Goal: Task Accomplishment & Management: Use online tool/utility

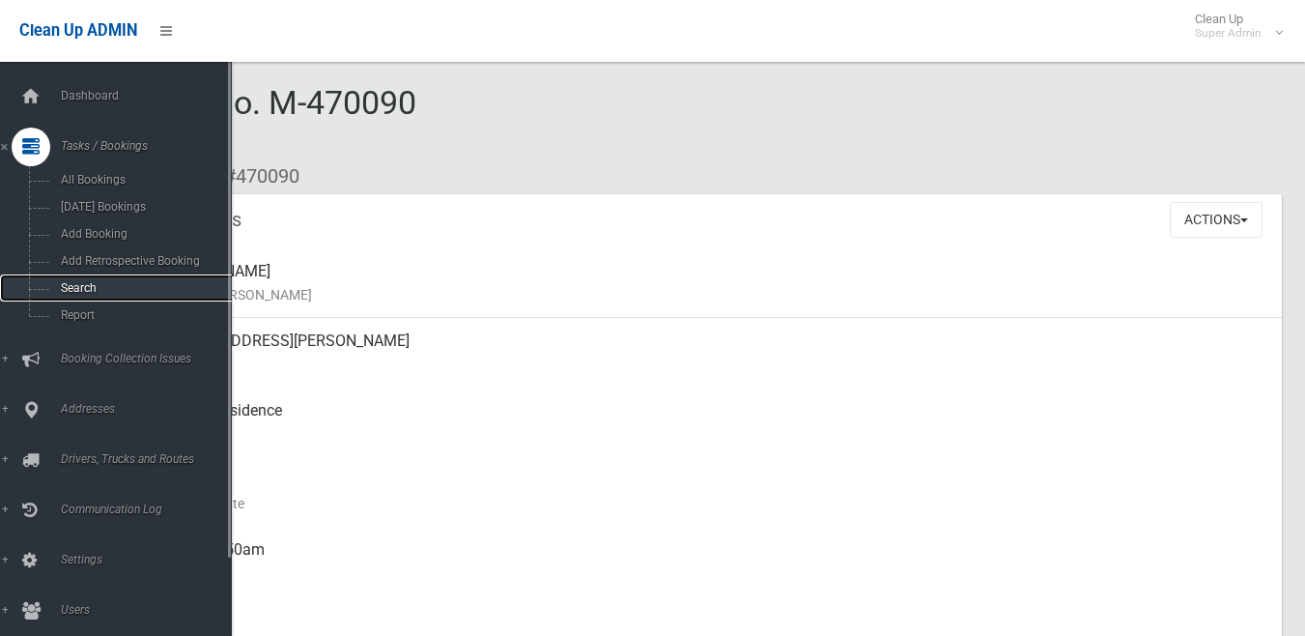
click at [94, 282] on span "Search" at bounding box center [142, 288] width 175 height 14
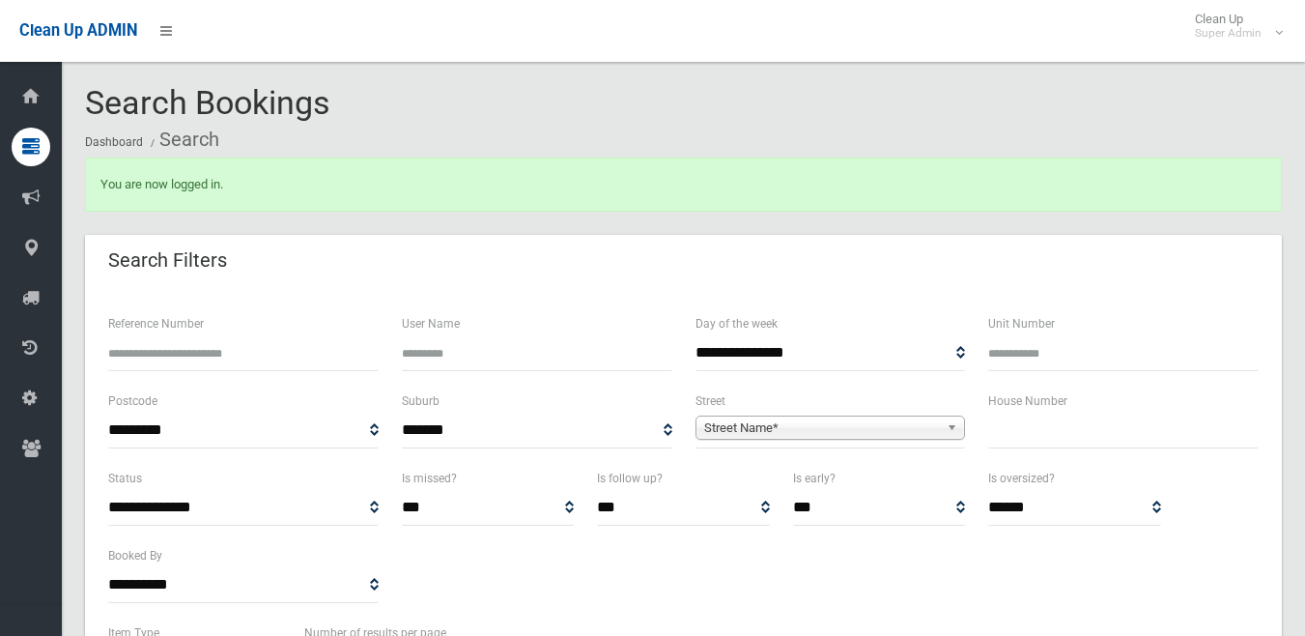
select select
click at [1088, 427] on input "text" at bounding box center [1123, 431] width 271 height 36
type input "**"
click at [842, 414] on span "**********" at bounding box center [831, 431] width 271 height 36
click at [836, 442] on span "**********" at bounding box center [831, 431] width 271 height 36
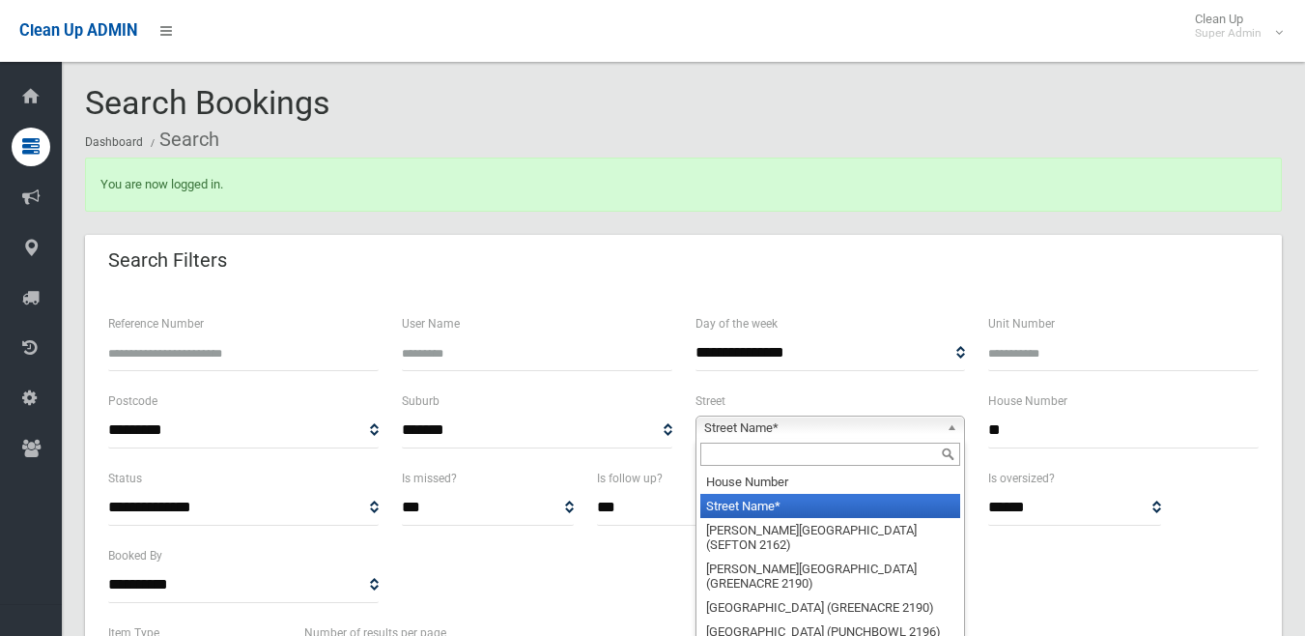
click at [836, 433] on span "Street Name*" at bounding box center [822, 427] width 236 height 23
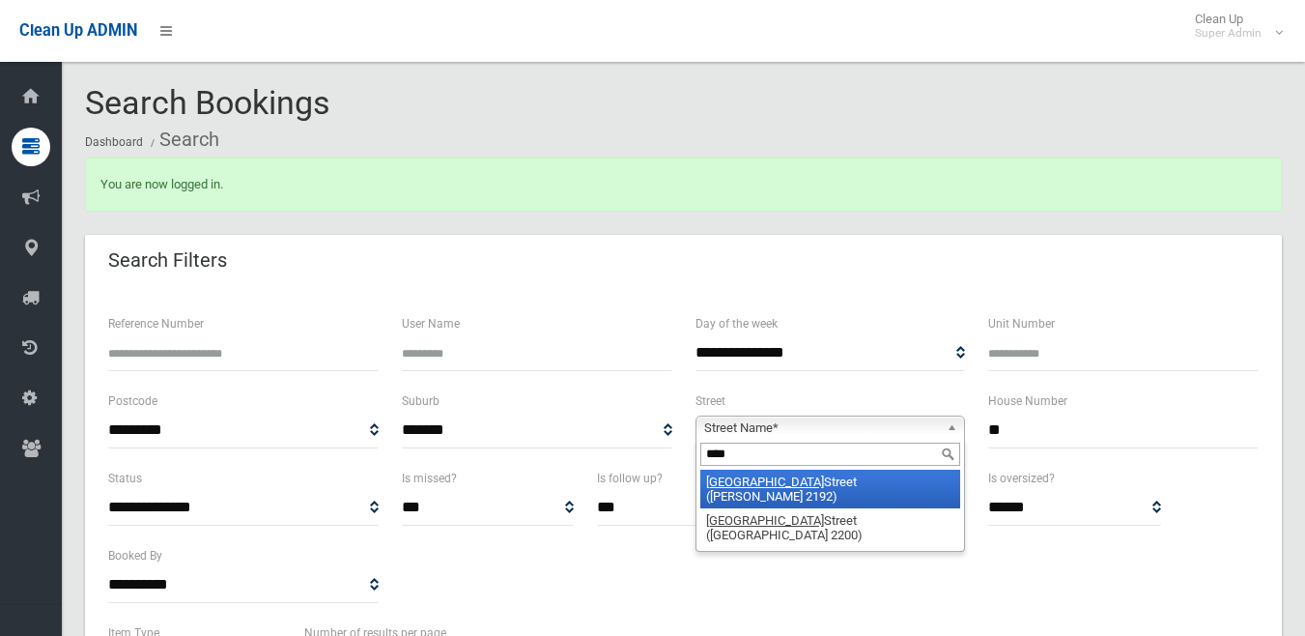
type input "****"
click at [763, 479] on li "York Street (BELMORE 2192)" at bounding box center [830, 489] width 261 height 39
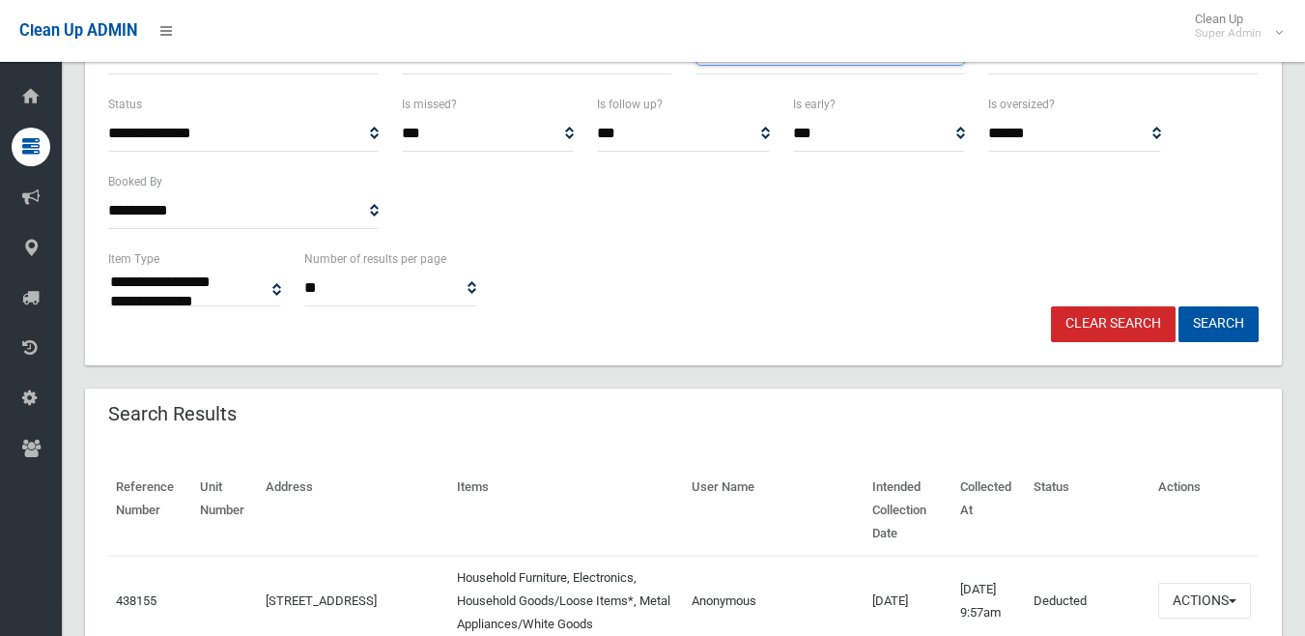
scroll to position [386, 0]
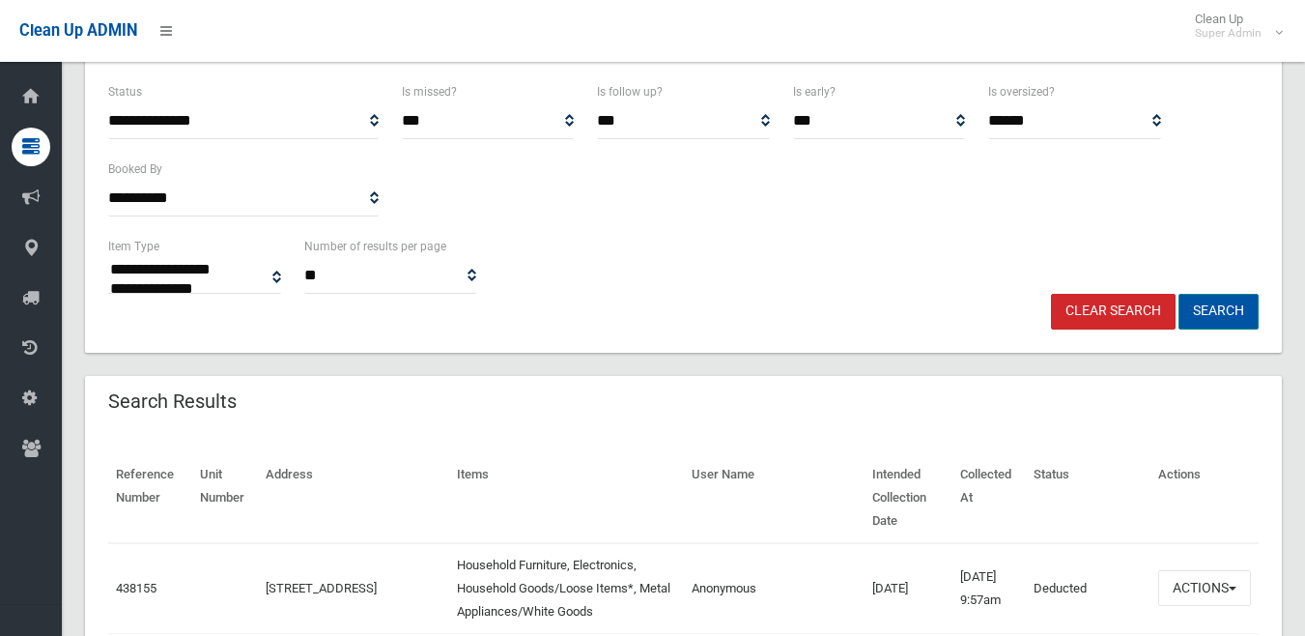
click at [1242, 310] on button "Search" at bounding box center [1219, 312] width 80 height 36
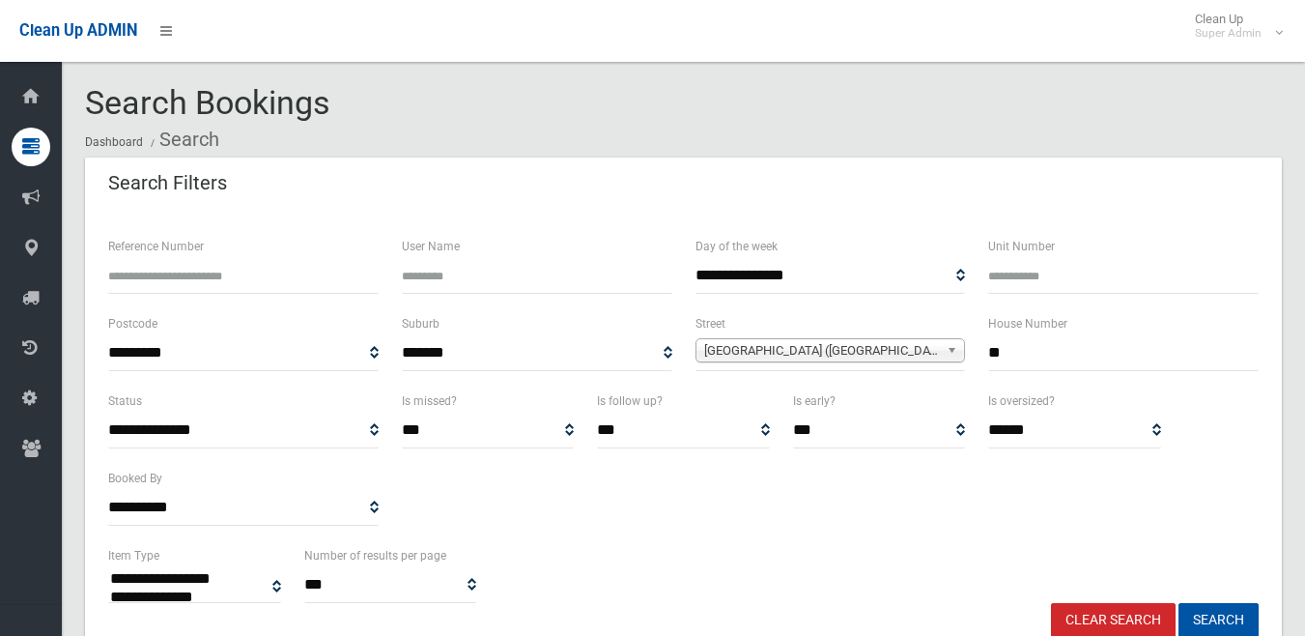
select select
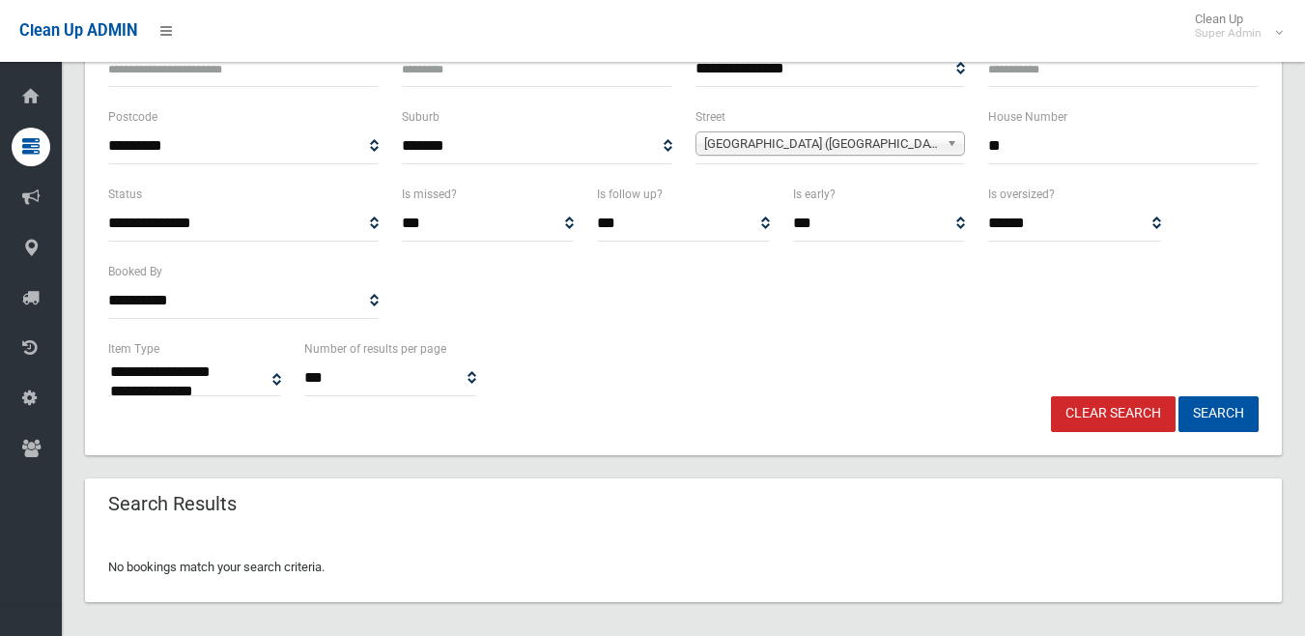
scroll to position [219, 0]
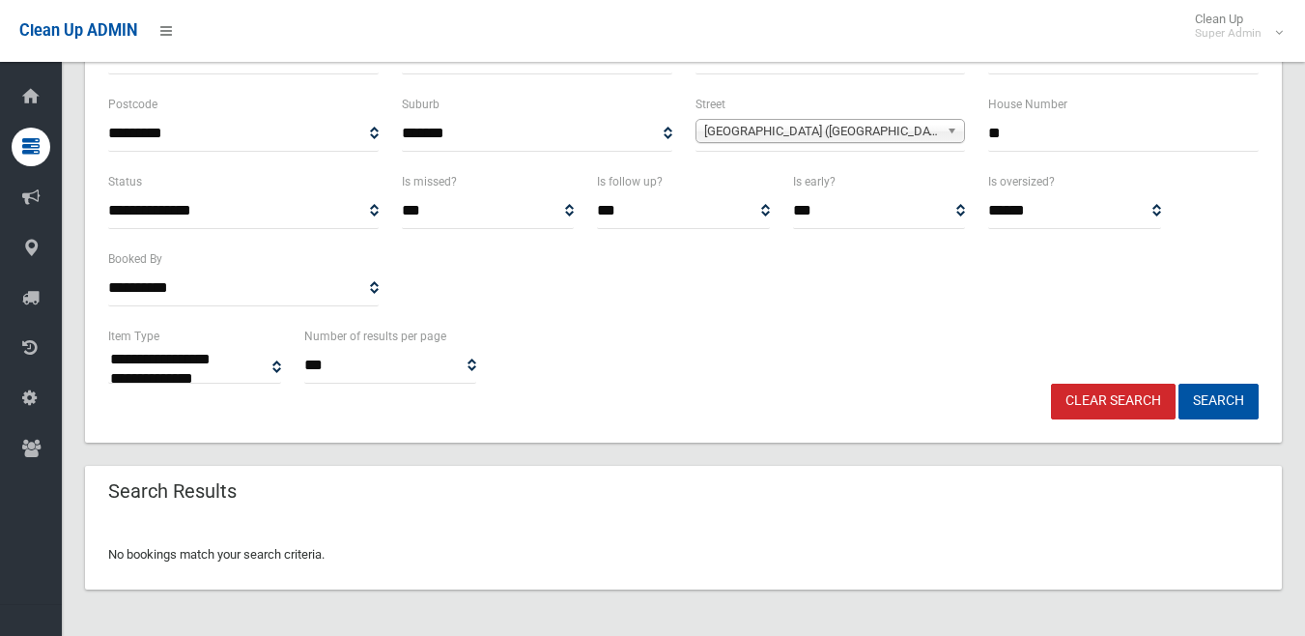
click at [1072, 135] on input "**" at bounding box center [1123, 134] width 271 height 36
type input "*"
click at [1179, 384] on button "Search" at bounding box center [1219, 402] width 80 height 36
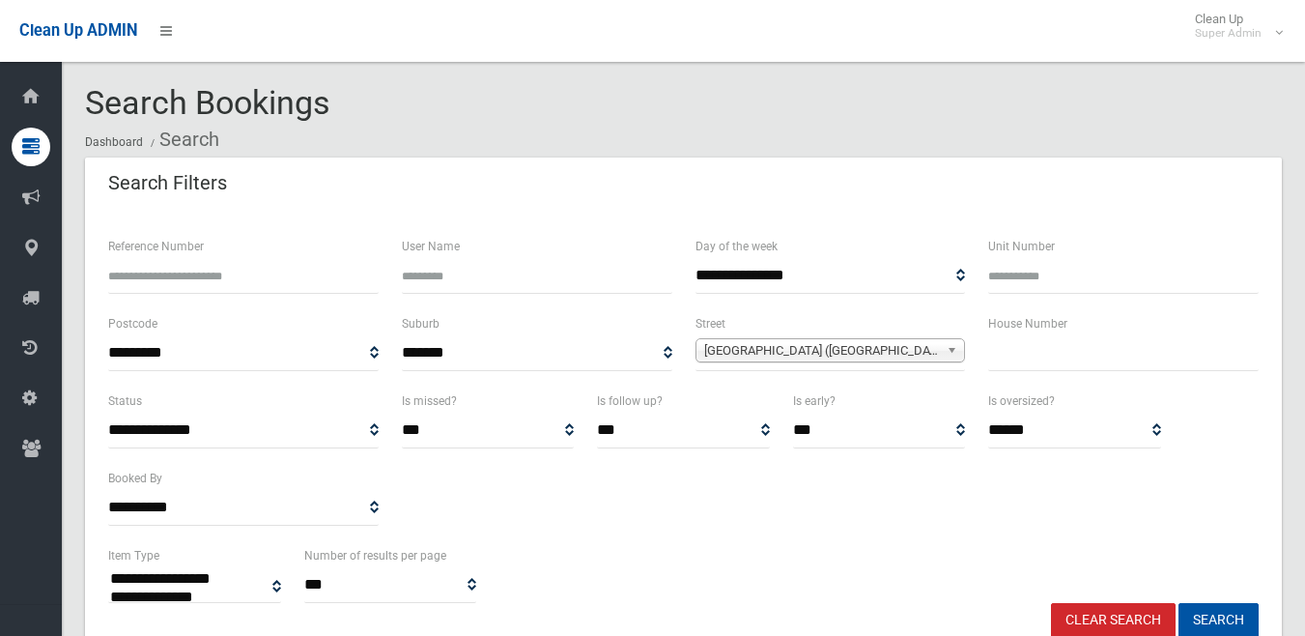
select select
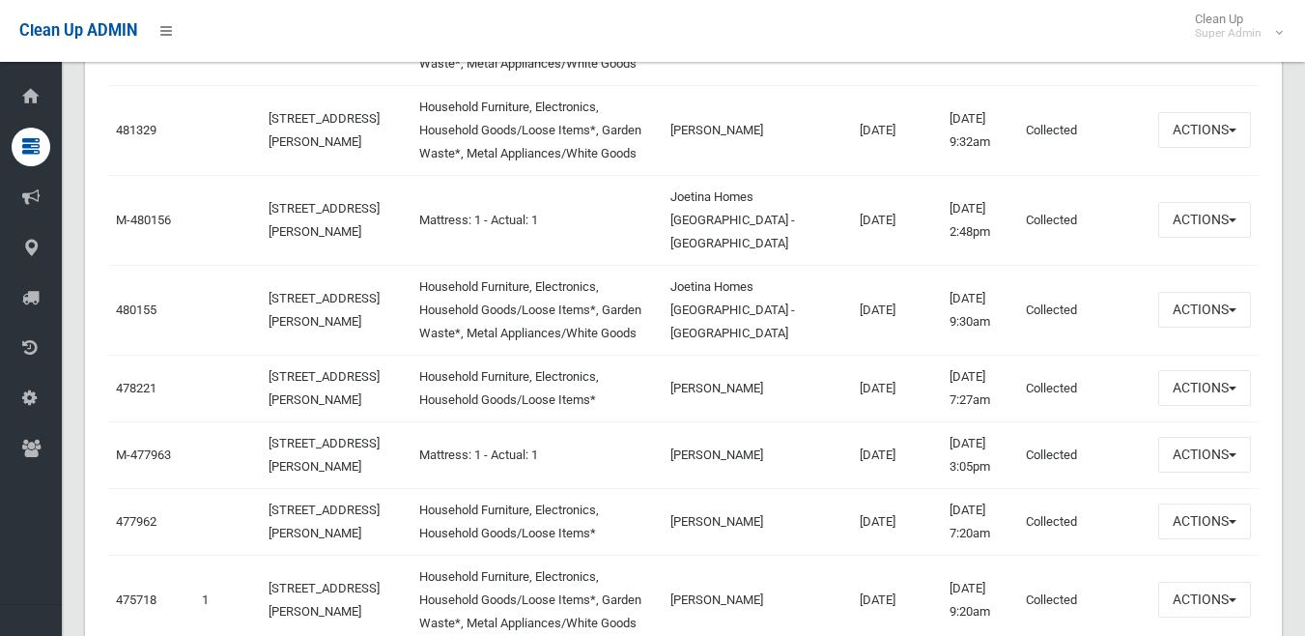
scroll to position [1063, 0]
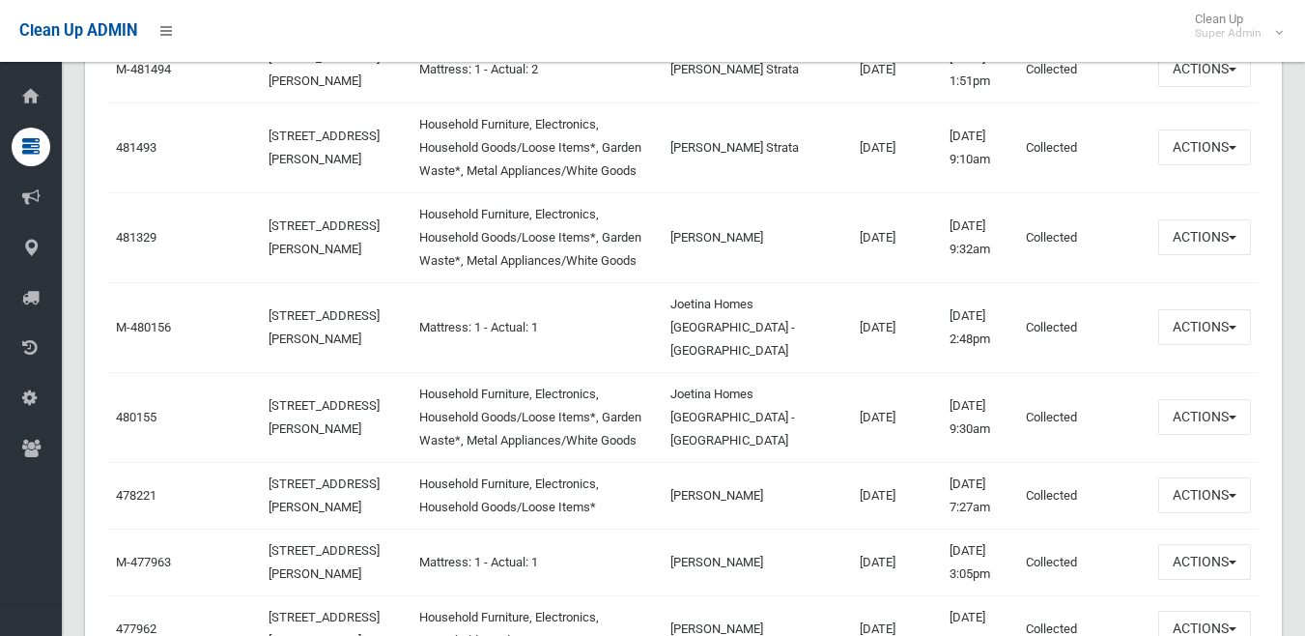
drag, startPoint x: 393, startPoint y: 414, endPoint x: 534, endPoint y: 462, distance: 148.8
click at [534, 462] on td "Household Furniture, Electronics, Household Goods/Loose Items*, Garden Waste*, …" at bounding box center [537, 417] width 251 height 90
click at [1225, 435] on button "Actions" at bounding box center [1204, 417] width 93 height 36
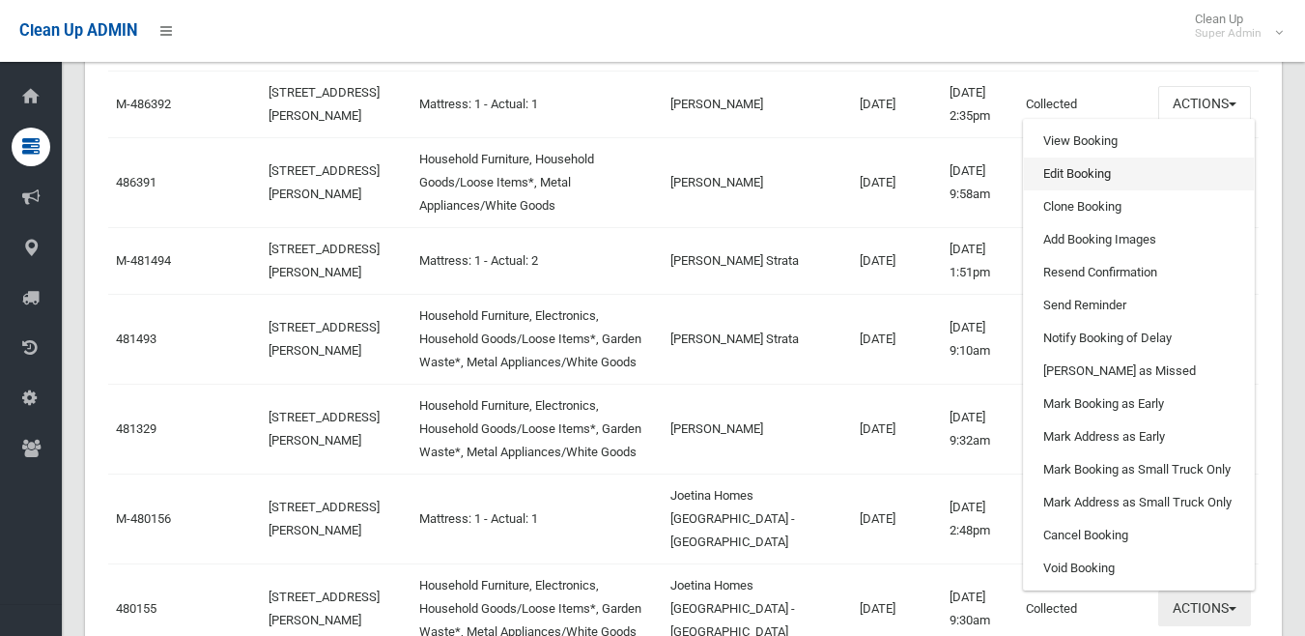
scroll to position [870, 0]
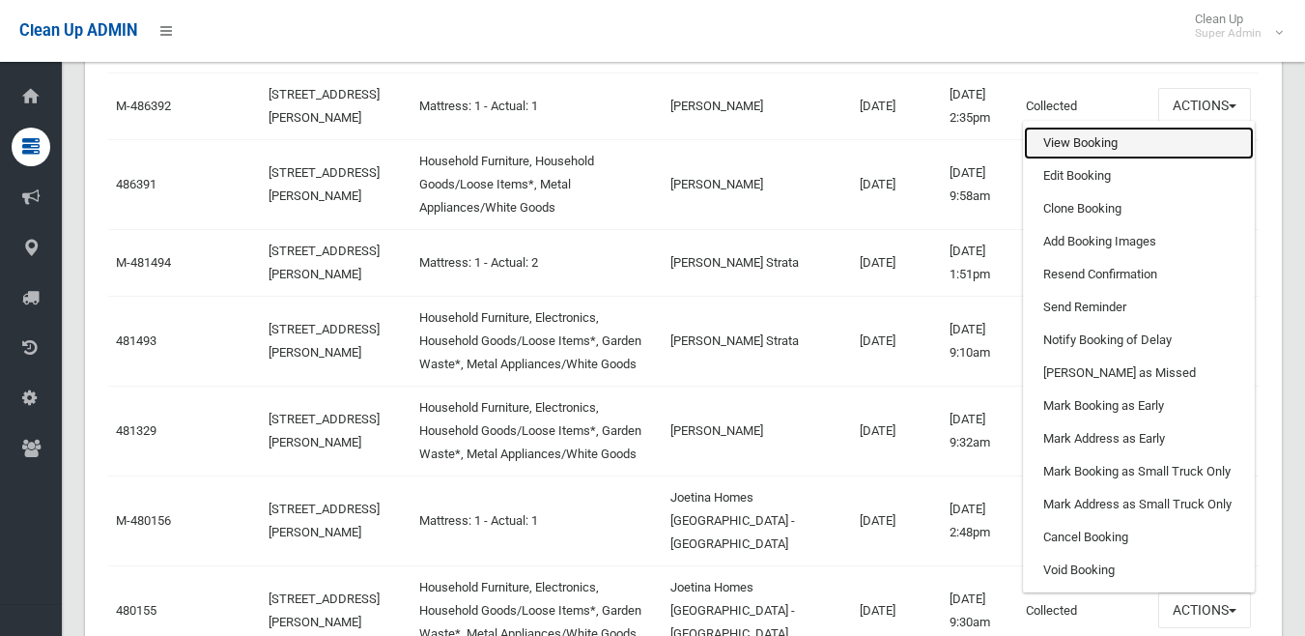
click at [1106, 159] on link "View Booking" at bounding box center [1139, 143] width 230 height 33
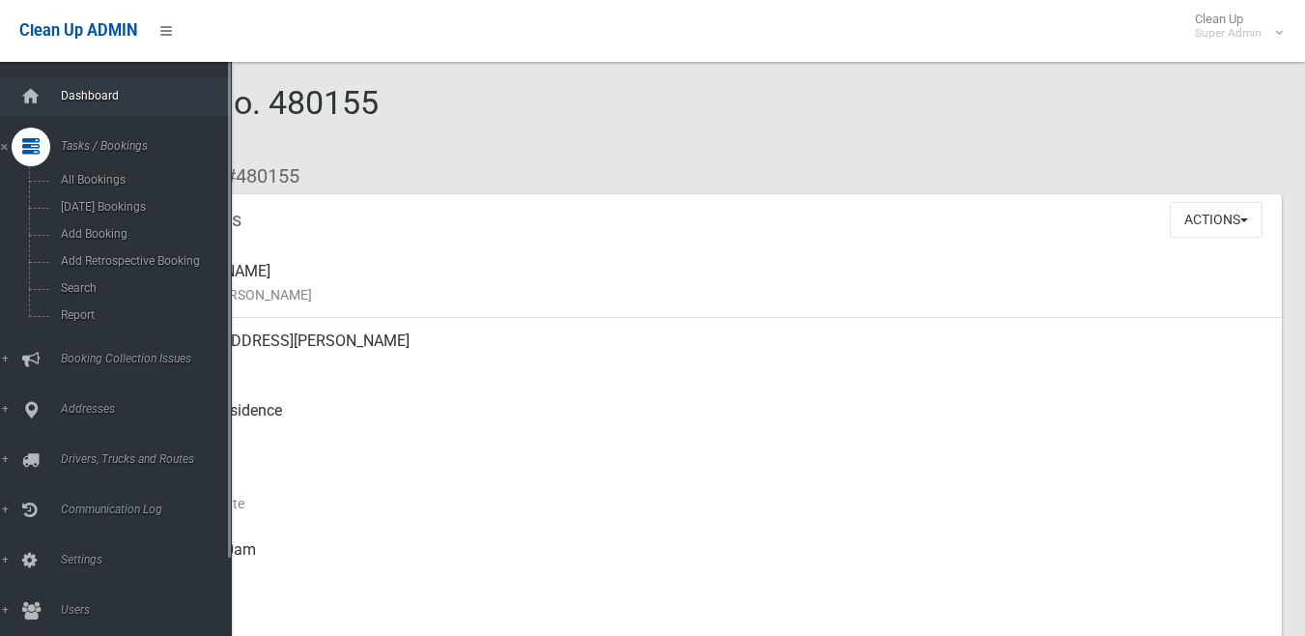
click at [53, 77] on link "Dashboard" at bounding box center [123, 96] width 246 height 39
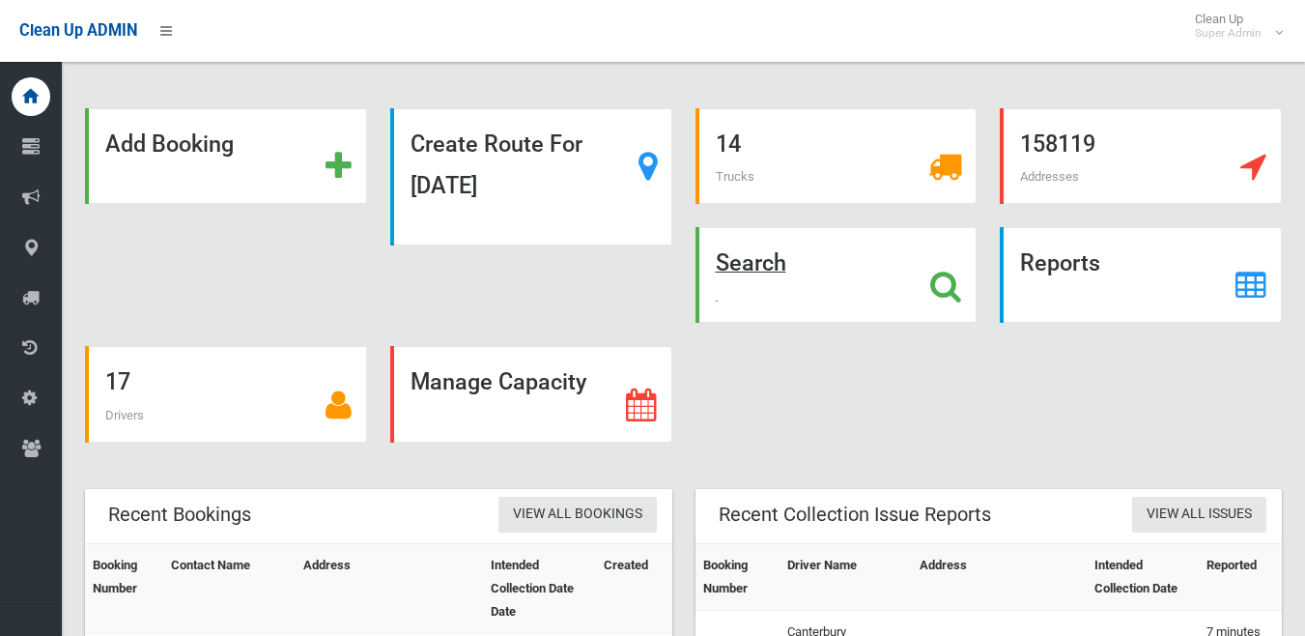
click at [793, 293] on div "Search" at bounding box center [837, 275] width 282 height 96
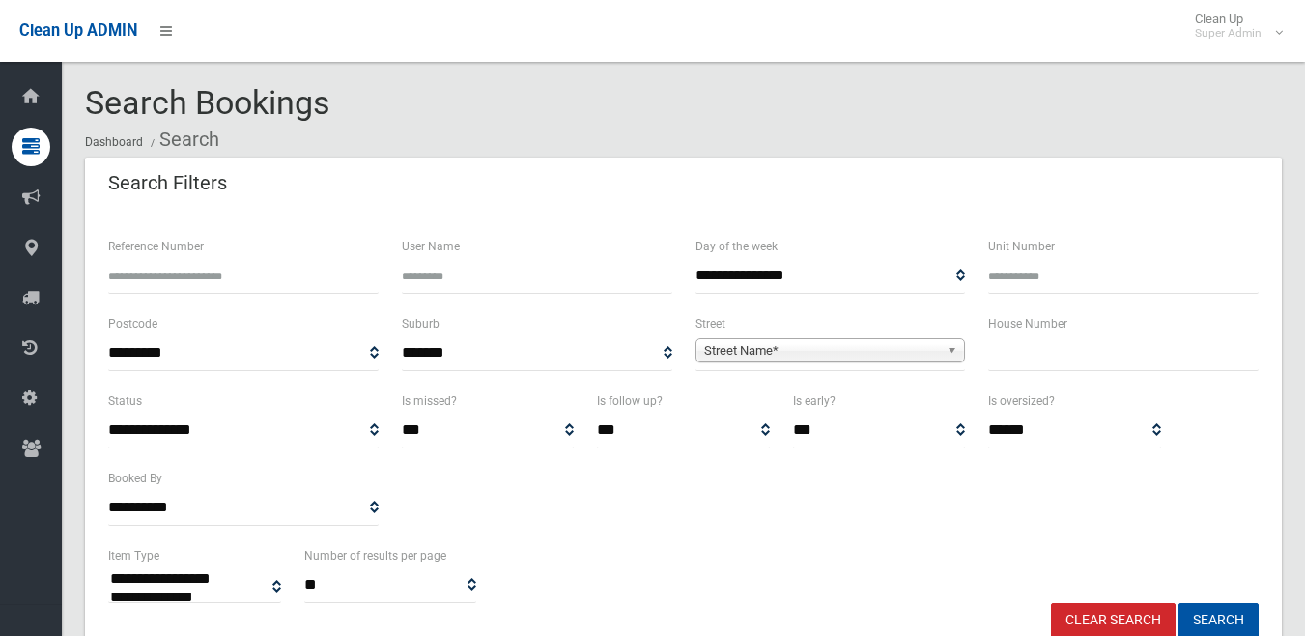
select select
click at [909, 359] on span "Street Name*" at bounding box center [822, 350] width 236 height 23
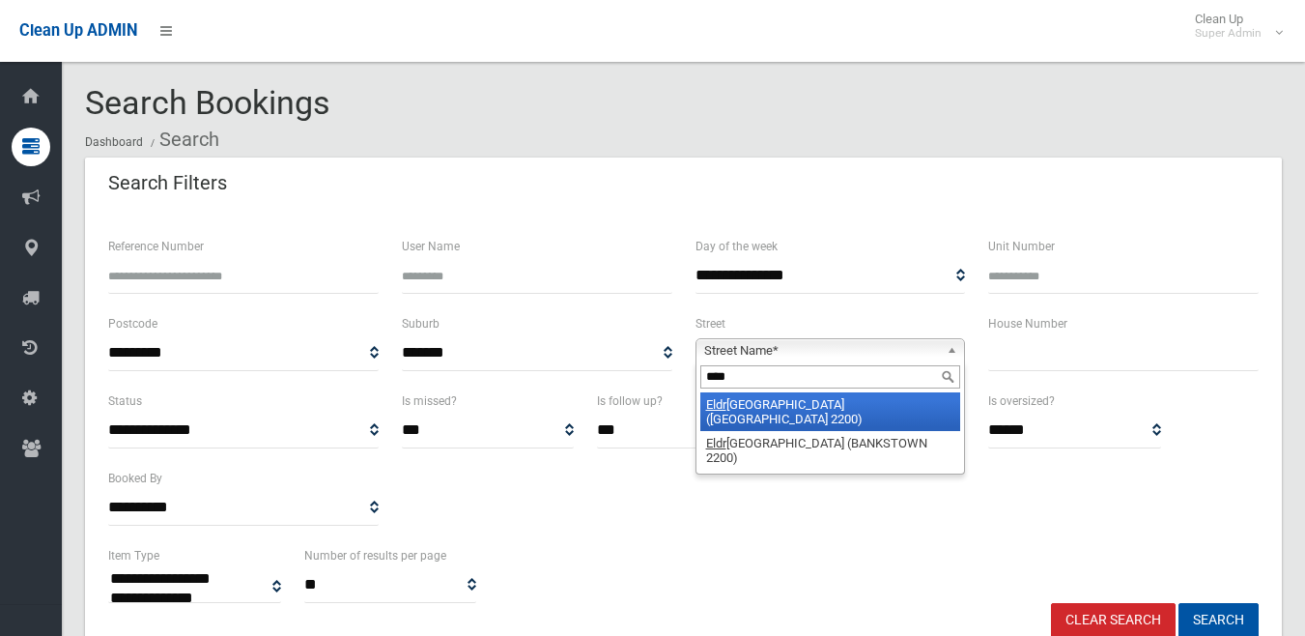
type input "****"
click at [830, 401] on li "Eldr idge Road (CONDELL PARK 2200)" at bounding box center [830, 411] width 261 height 39
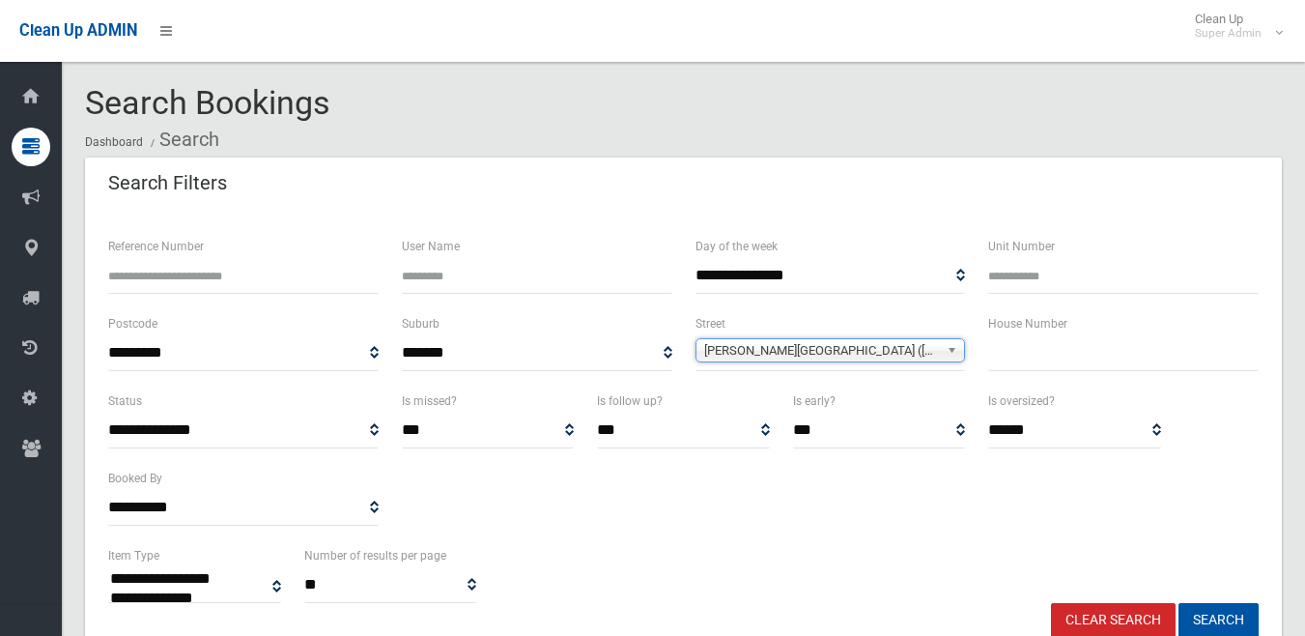
click at [925, 350] on span "Eldridge Road (CONDELL PARK 2200)" at bounding box center [822, 350] width 236 height 23
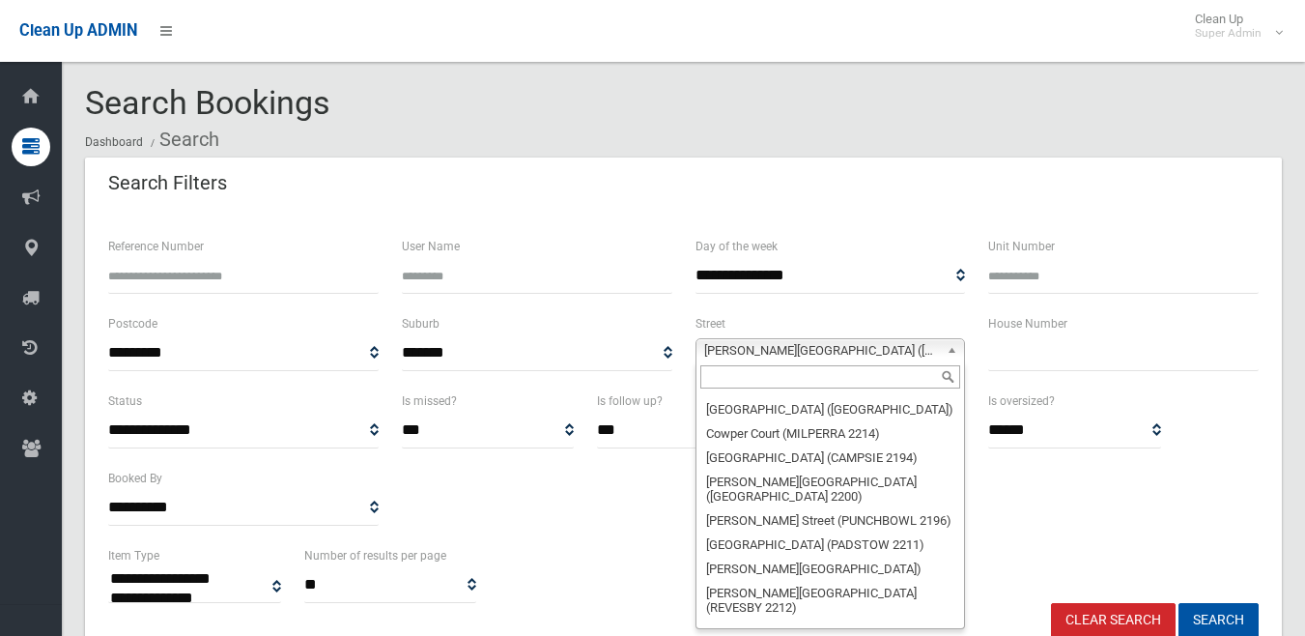
scroll to position [16363, 0]
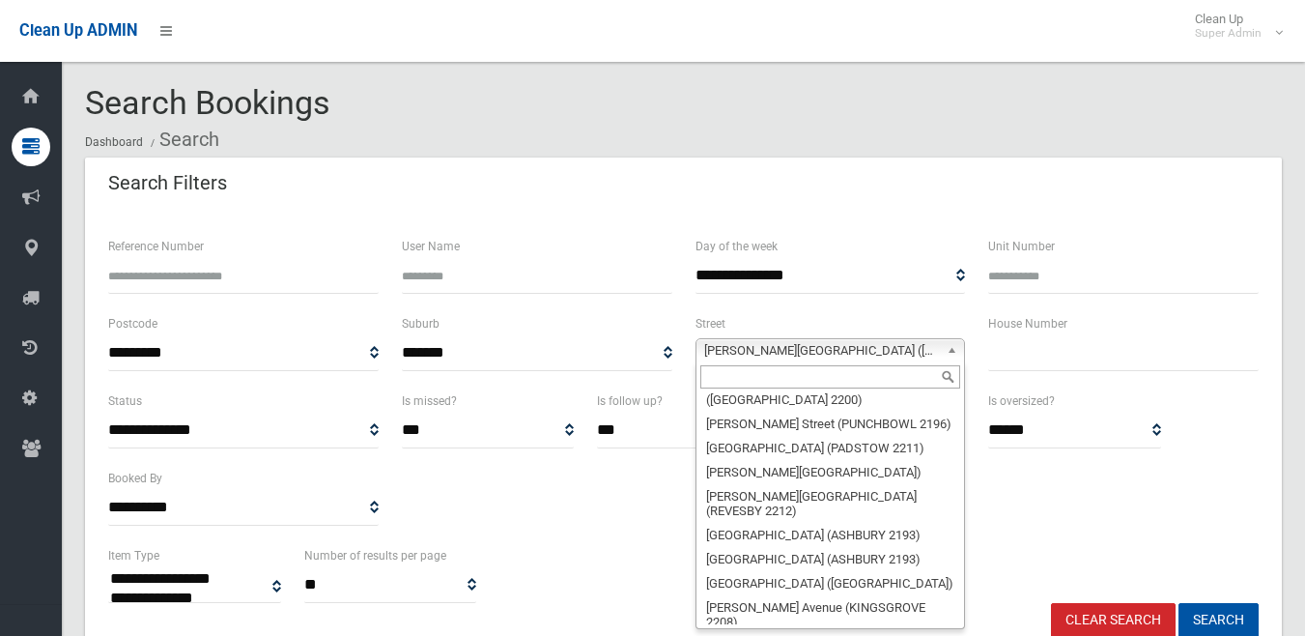
drag, startPoint x: 776, startPoint y: 568, endPoint x: 777, endPoint y: 546, distance: 22.2
click at [777, 546] on ul "House Number Street Name* Abbott Avenue (SEFTON 2162) Abel Street (GREENACRE 21…" at bounding box center [829, 508] width 265 height 232
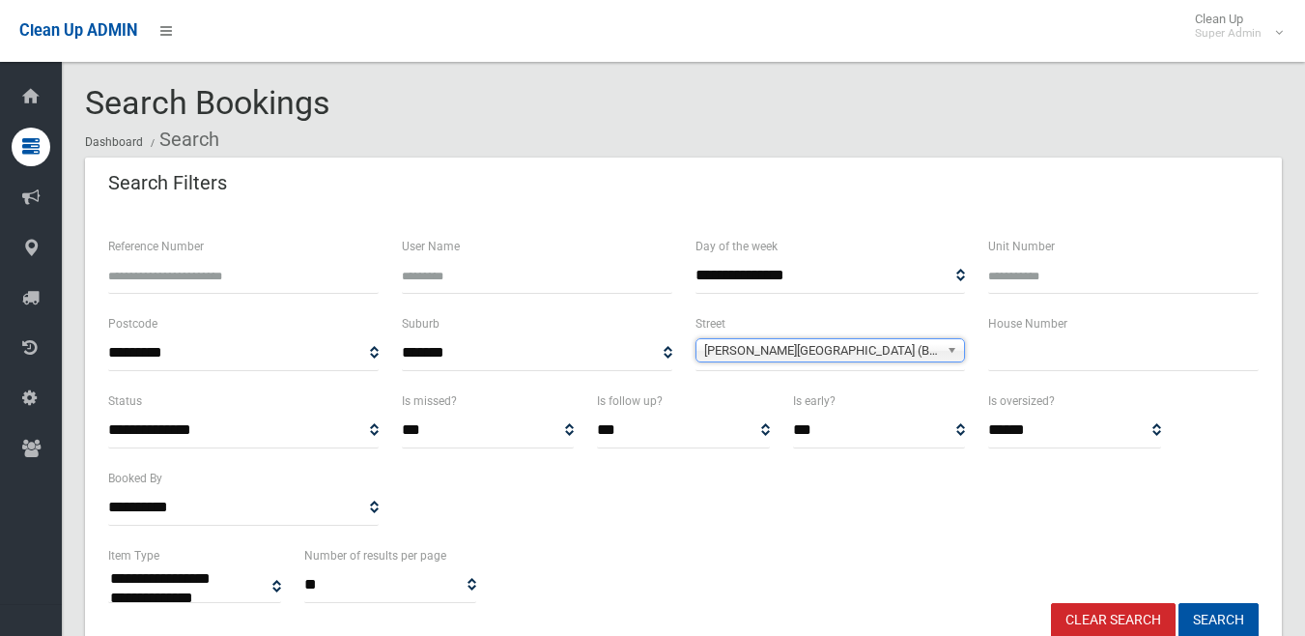
click at [777, 546] on div "**********" at bounding box center [684, 573] width 1174 height 59
click at [1072, 355] on input "text" at bounding box center [1123, 353] width 271 height 36
type input "**"
click at [1179, 603] on button "Search" at bounding box center [1219, 621] width 80 height 36
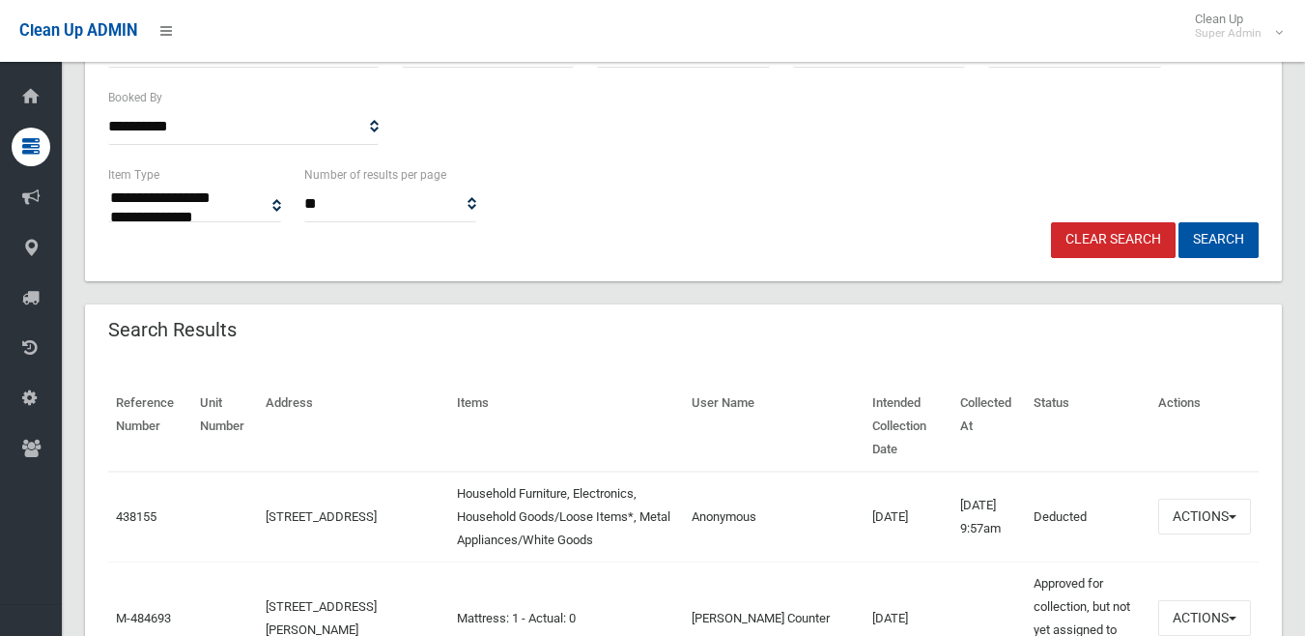
scroll to position [386, 0]
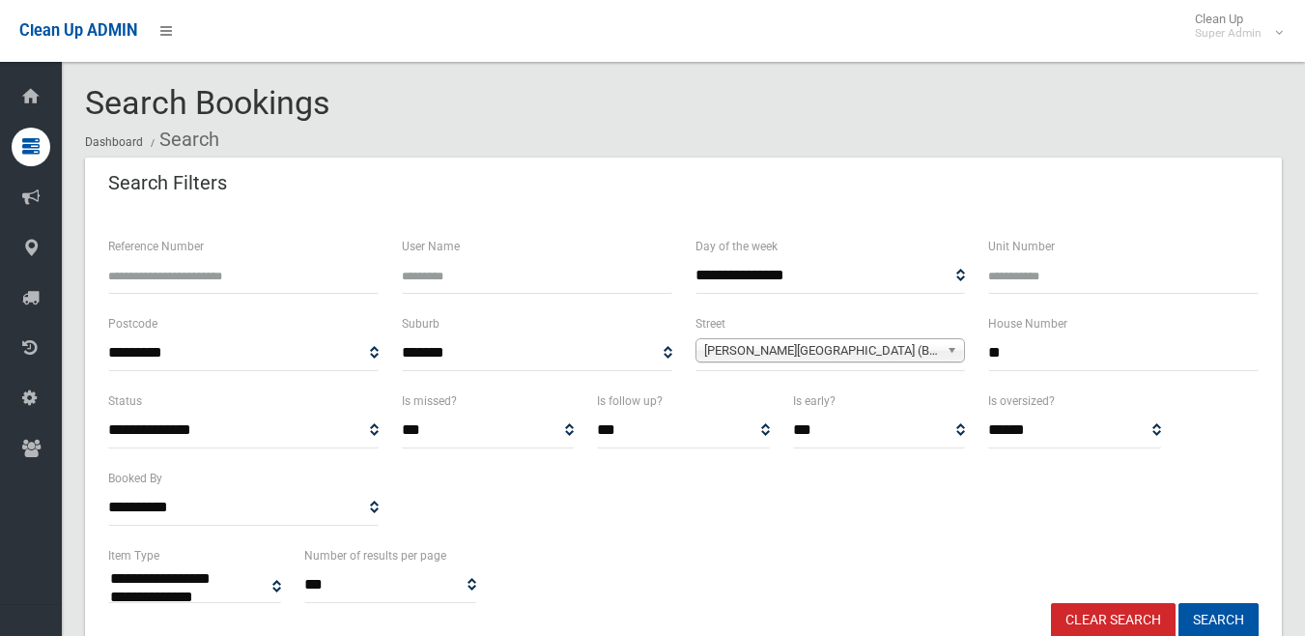
select select
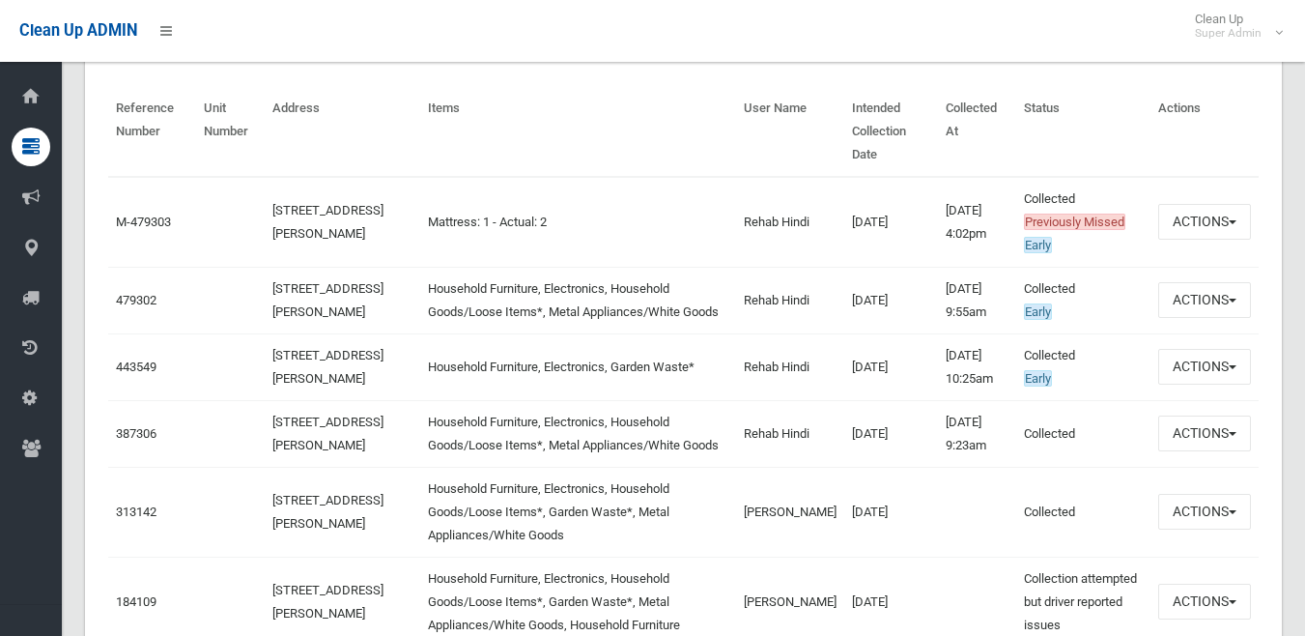
scroll to position [676, 0]
click at [1226, 284] on button "Actions" at bounding box center [1204, 299] width 93 height 36
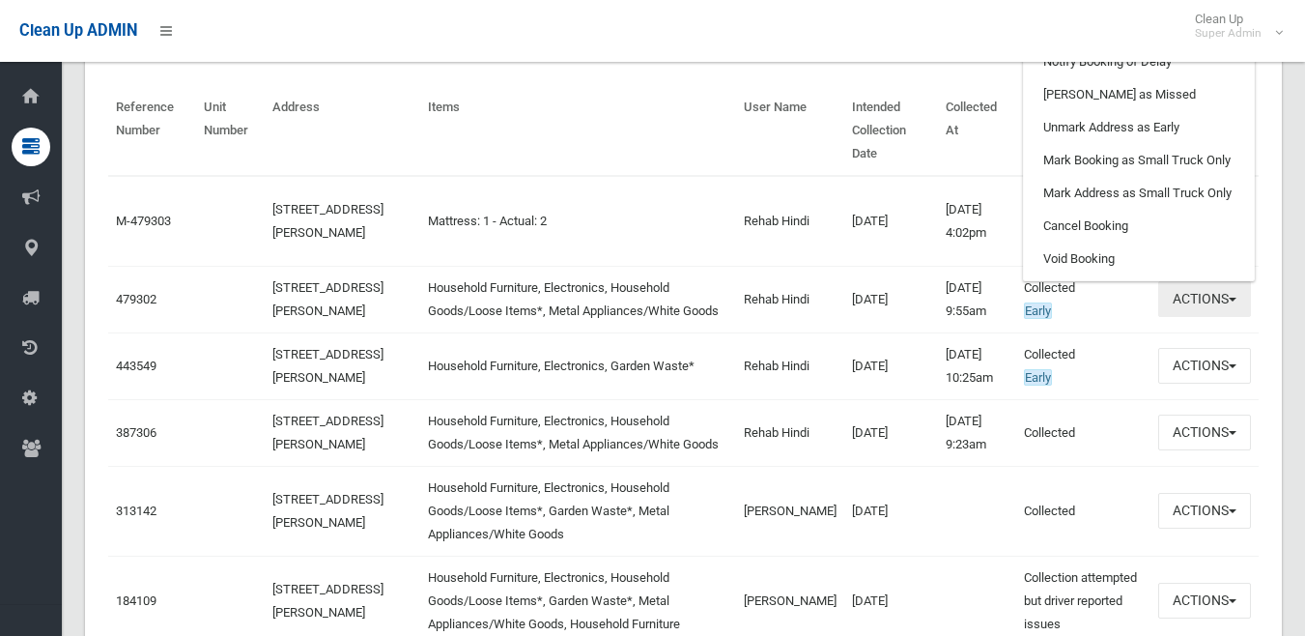
scroll to position [386, 0]
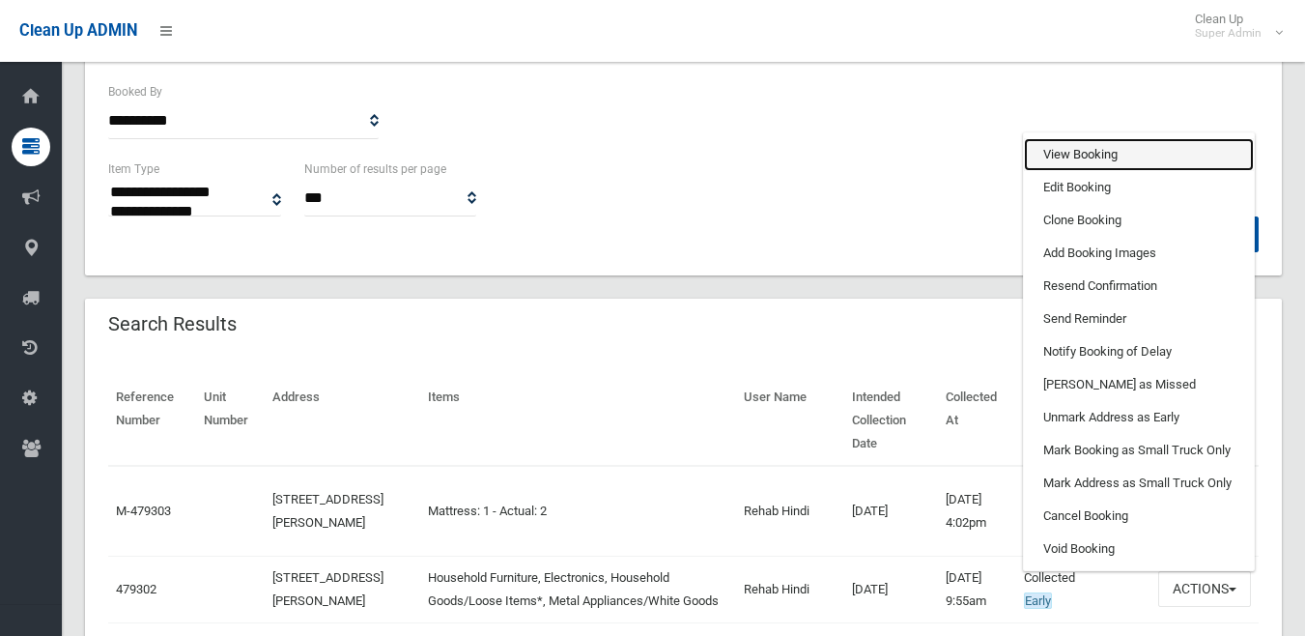
click at [1133, 157] on link "View Booking" at bounding box center [1139, 154] width 230 height 33
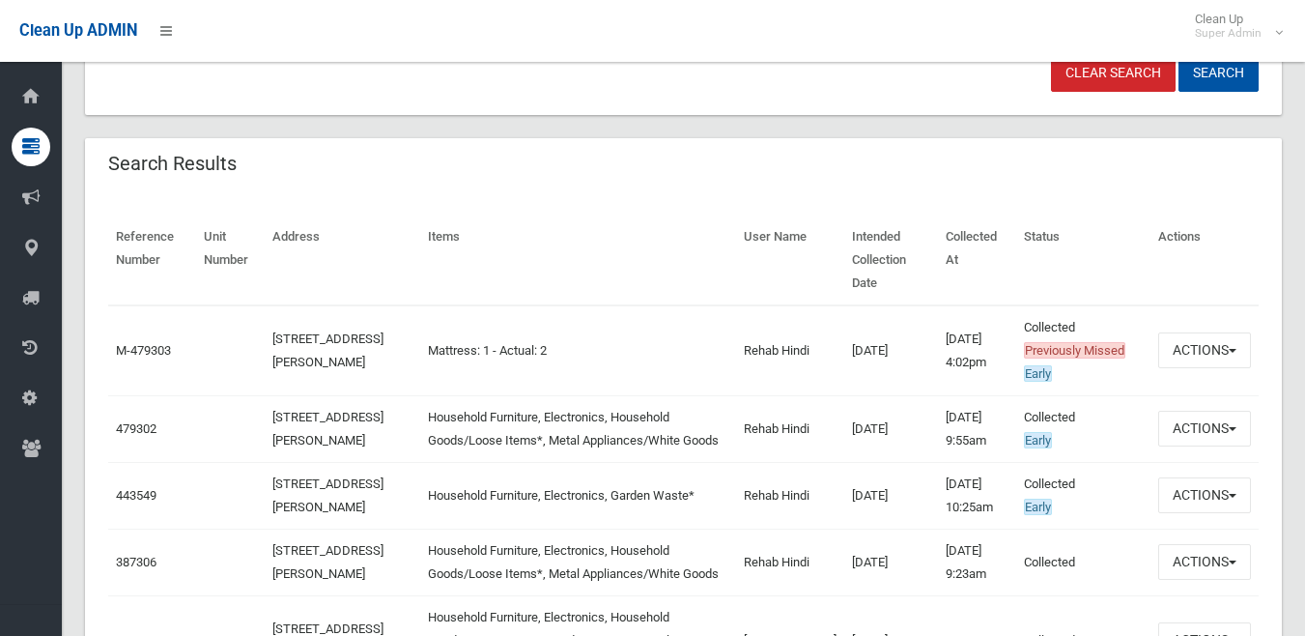
scroll to position [729, 0]
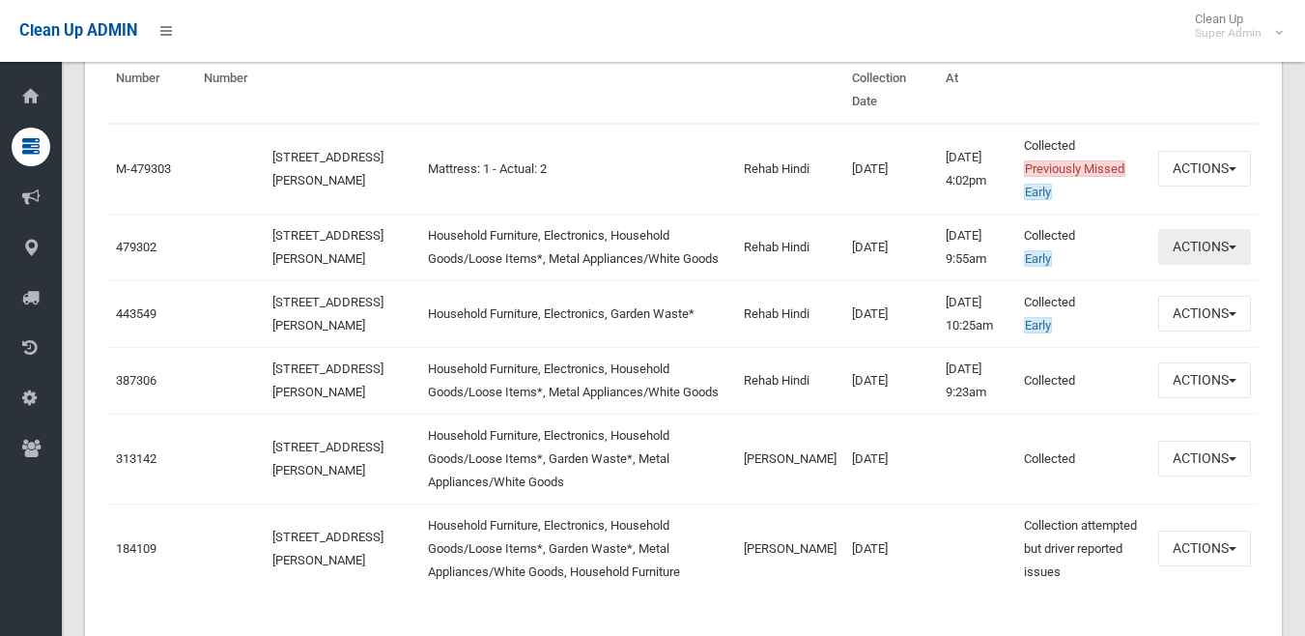
click at [1243, 229] on button "Actions" at bounding box center [1204, 247] width 93 height 36
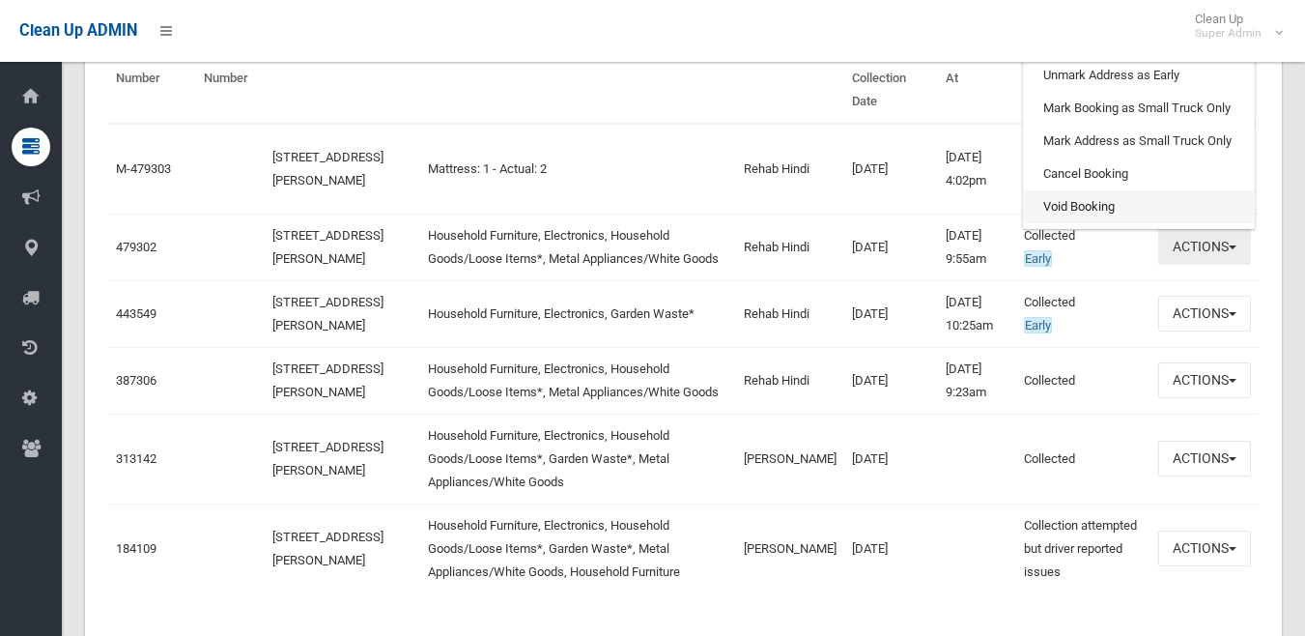
scroll to position [439, 0]
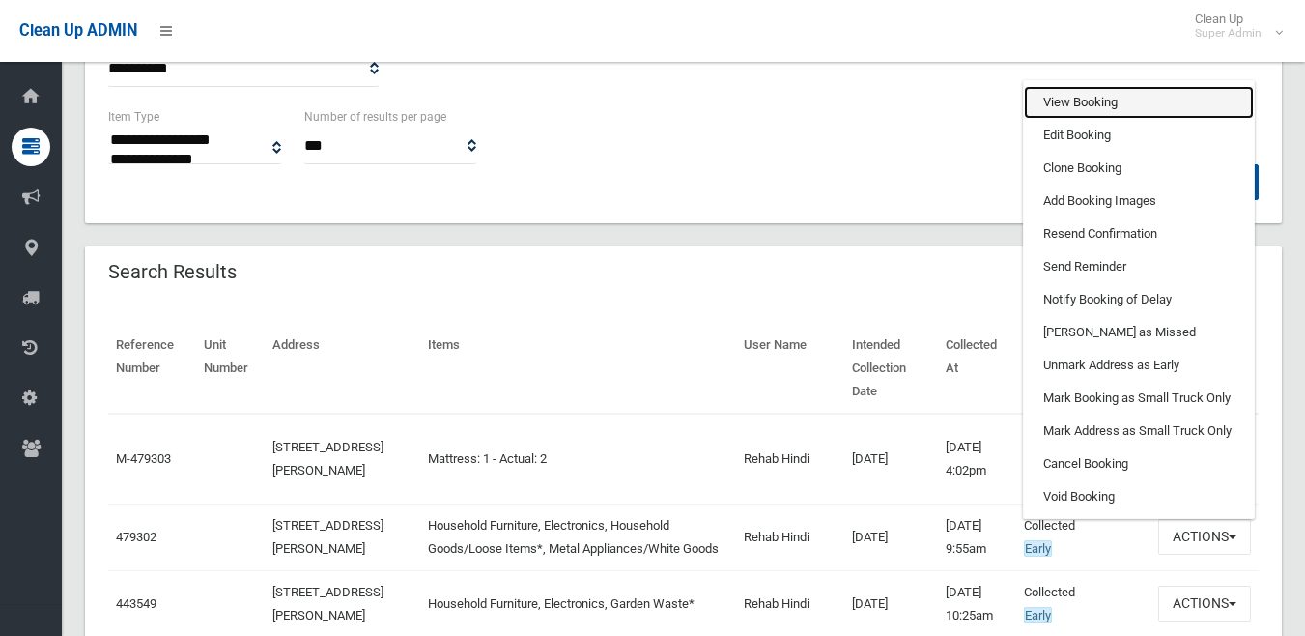
click at [1087, 103] on link "View Booking" at bounding box center [1139, 102] width 230 height 33
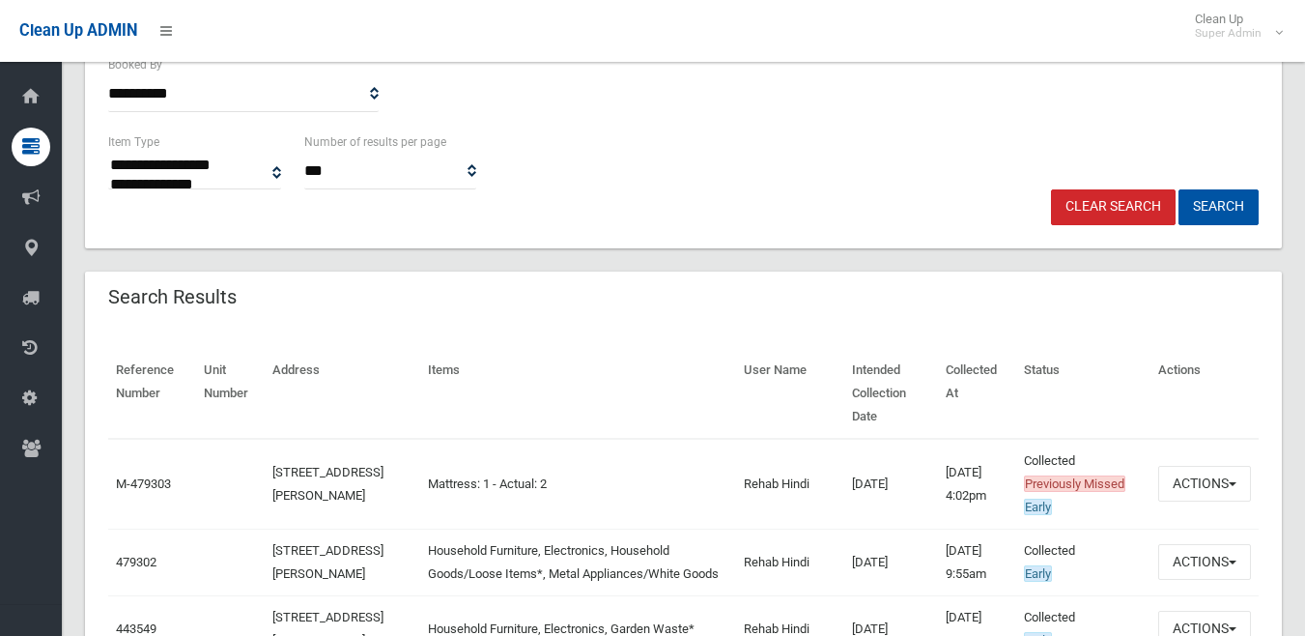
scroll to position [0, 0]
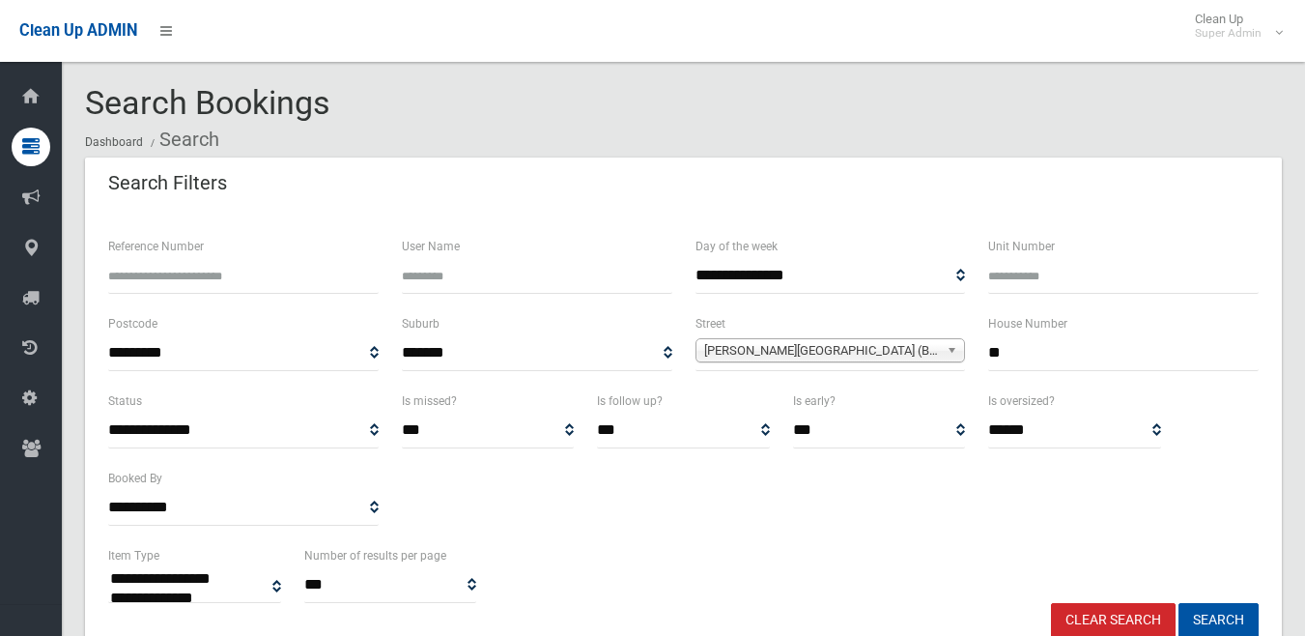
click at [1056, 350] on input "**" at bounding box center [1123, 353] width 271 height 36
type input "***"
click at [1179, 603] on button "Search" at bounding box center [1219, 621] width 80 height 36
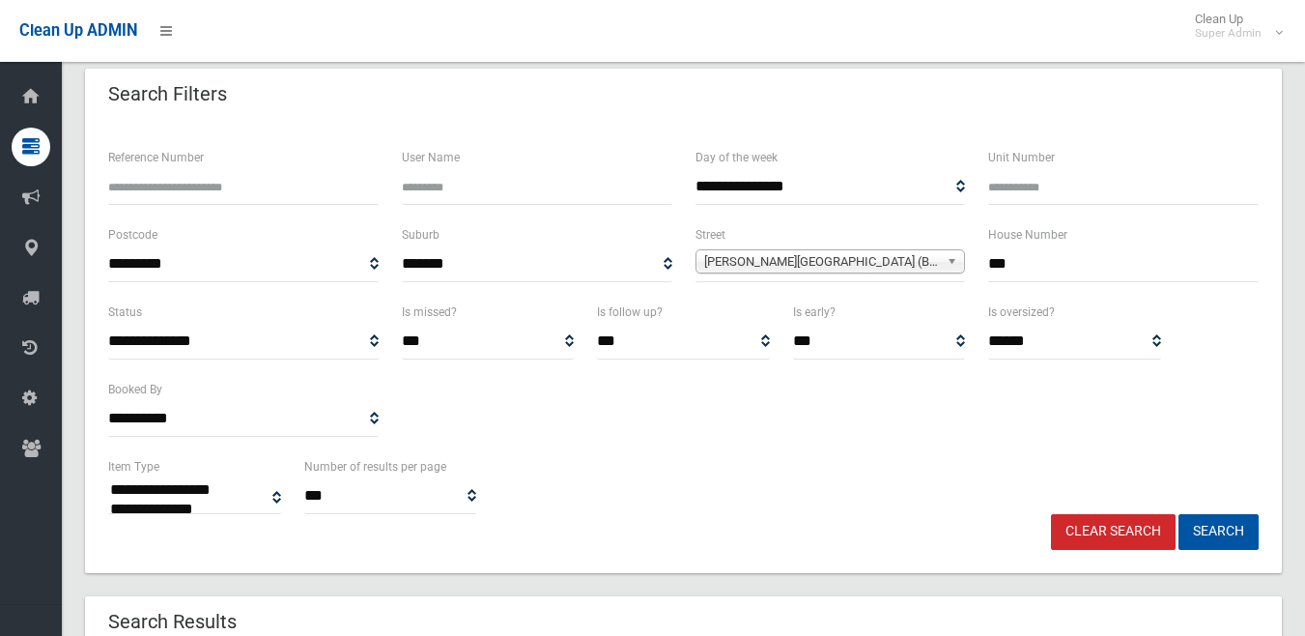
scroll to position [290, 0]
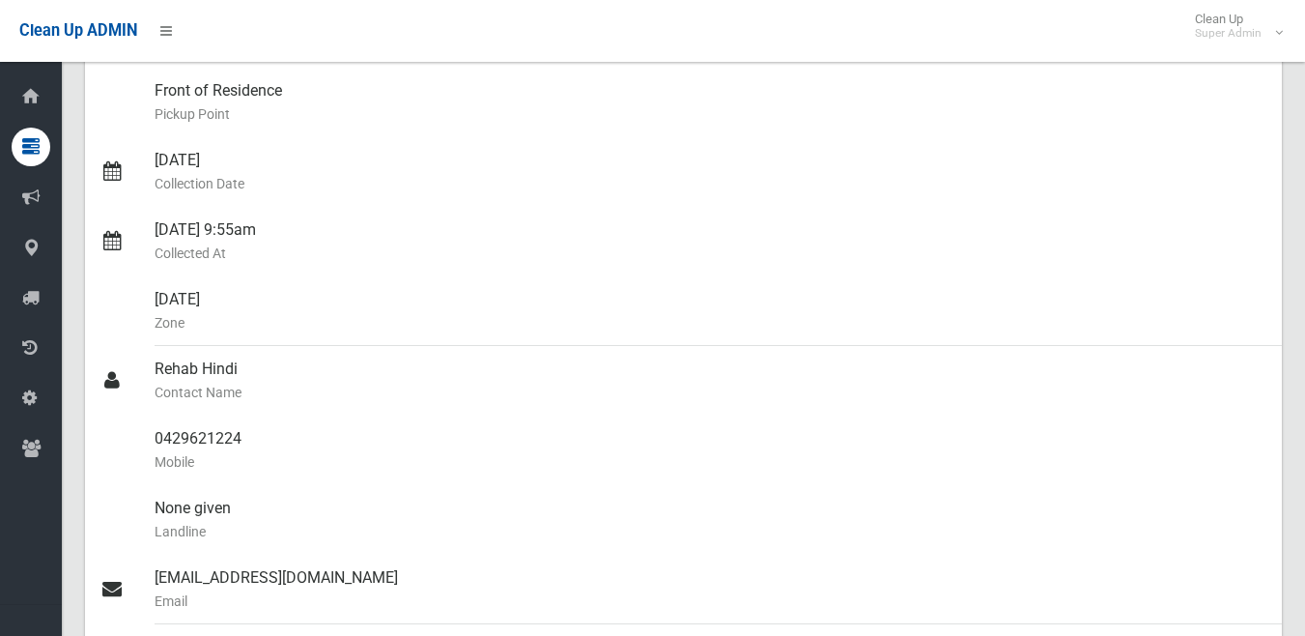
scroll to position [290, 0]
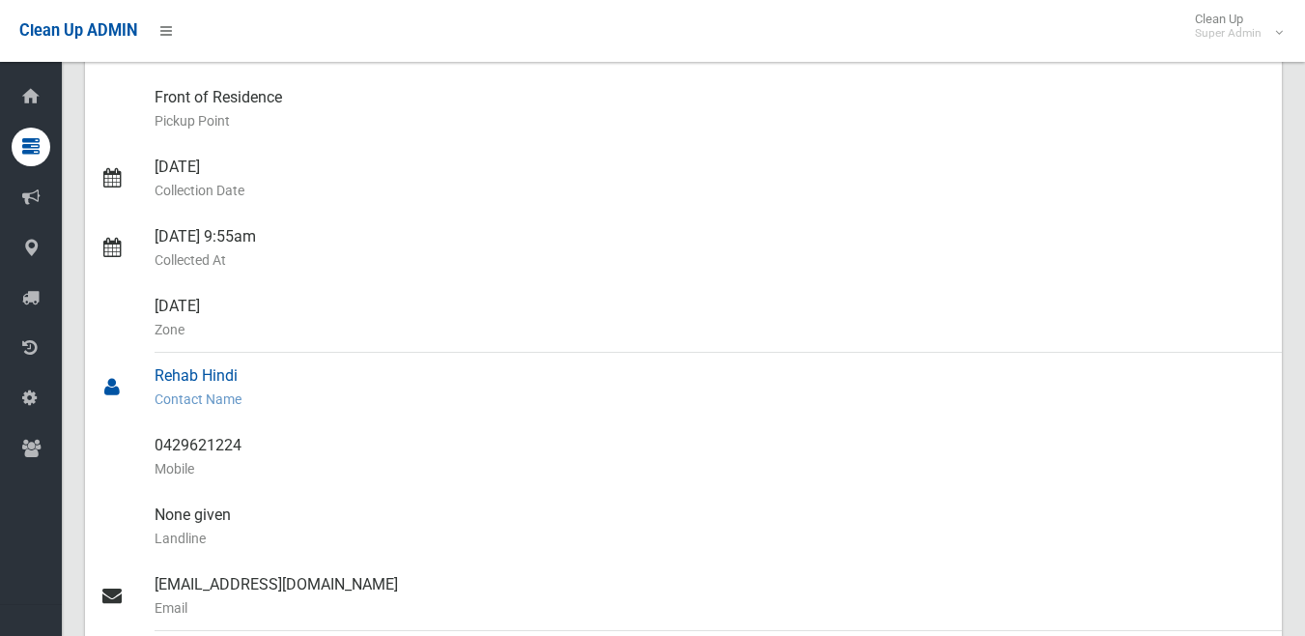
drag, startPoint x: 156, startPoint y: 378, endPoint x: 238, endPoint y: 376, distance: 82.1
click at [238, 376] on div "Rehab Hindi Contact Name" at bounding box center [711, 388] width 1112 height 70
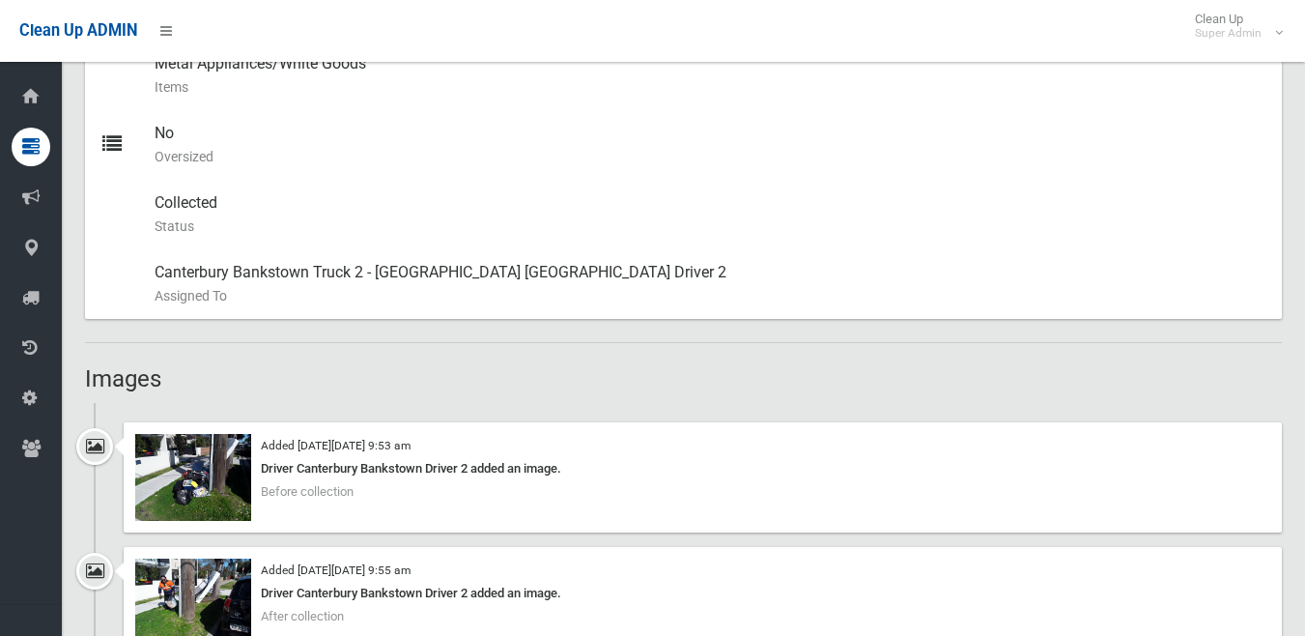
scroll to position [1063, 0]
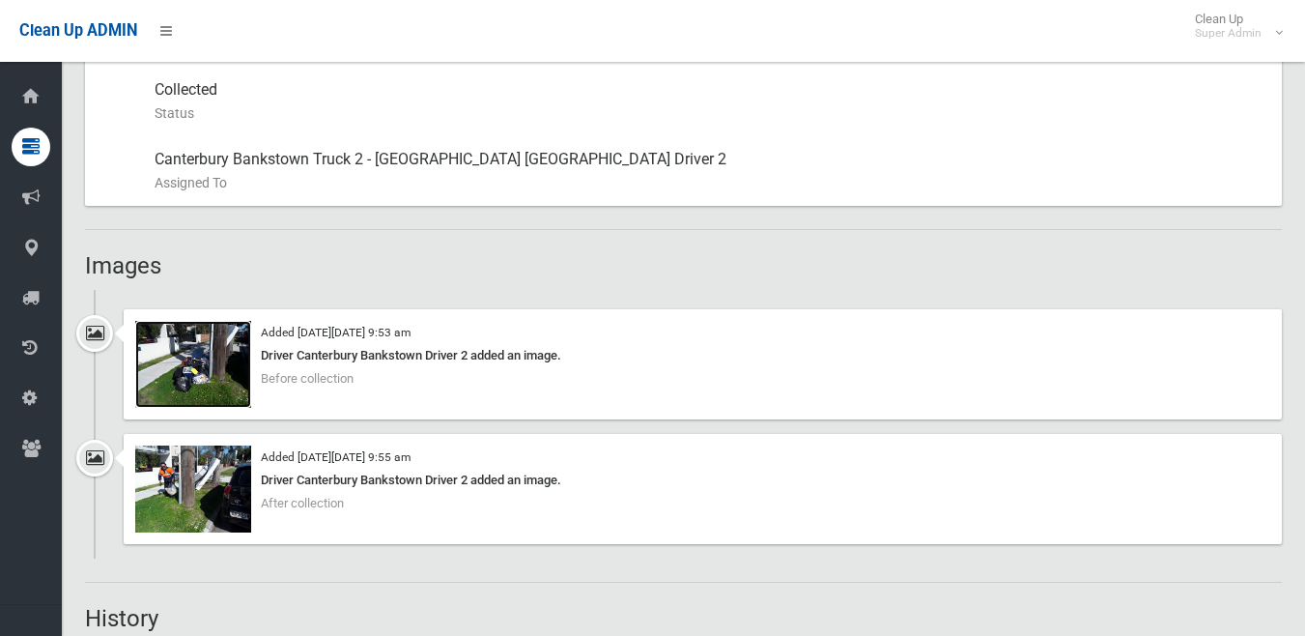
click at [169, 388] on img at bounding box center [193, 364] width 116 height 87
click at [206, 504] on img at bounding box center [193, 488] width 116 height 87
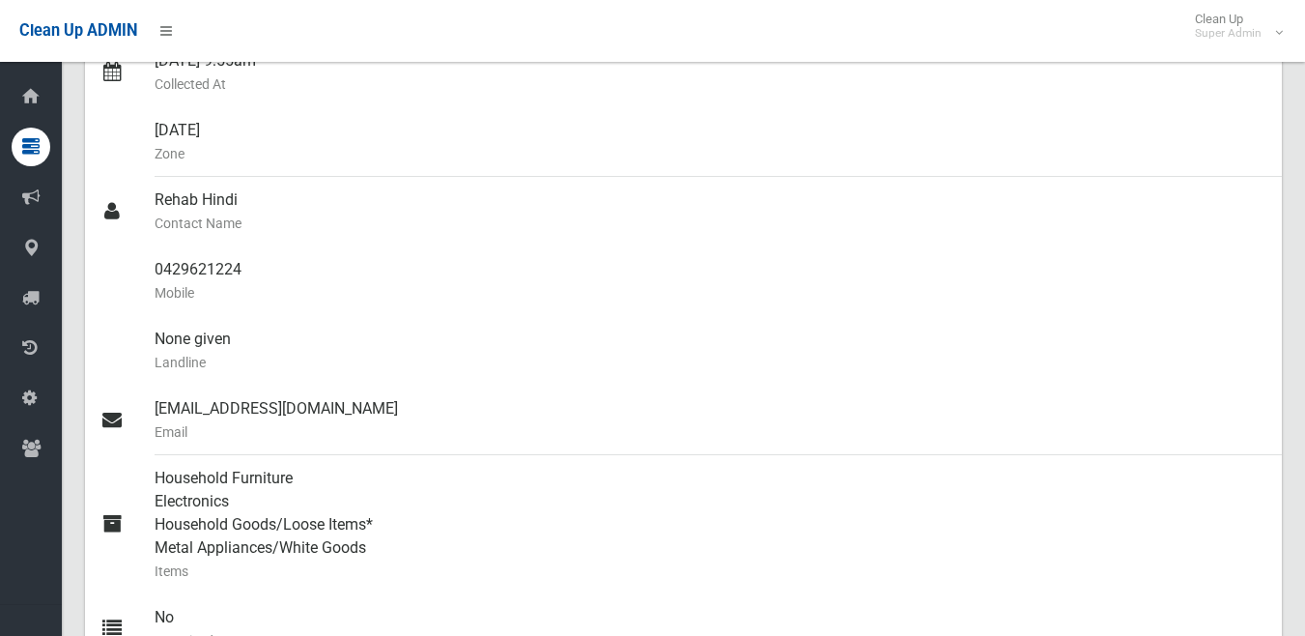
scroll to position [386, 0]
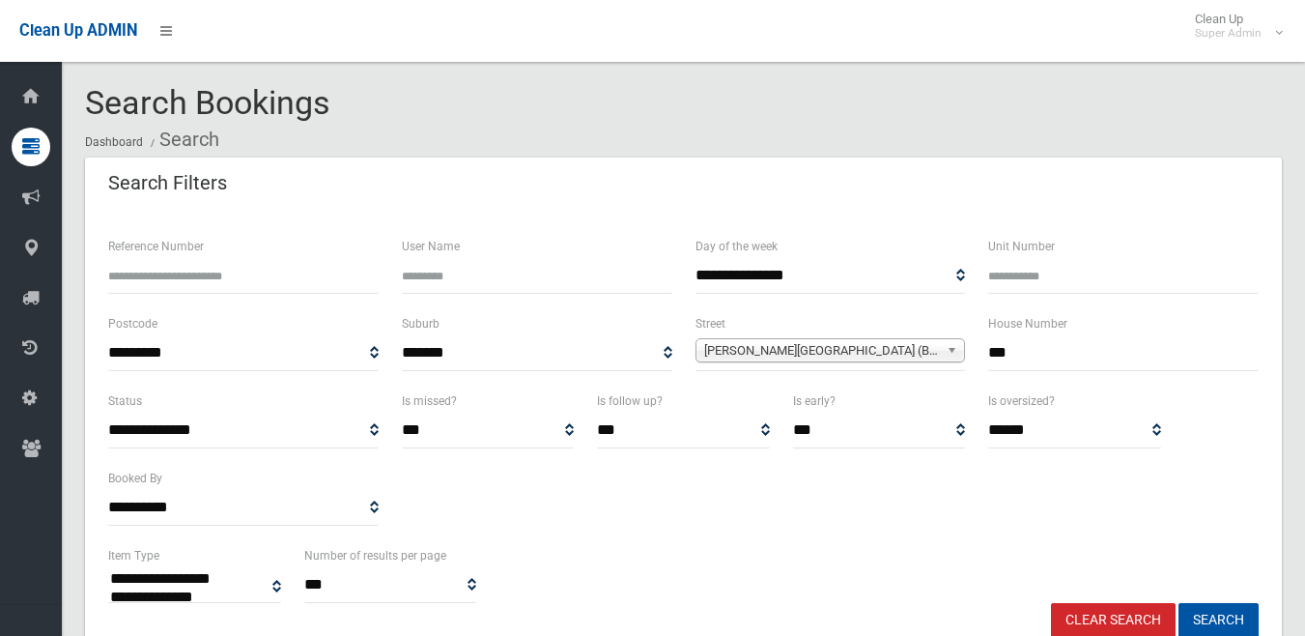
select select
